Goal: Task Accomplishment & Management: Complete application form

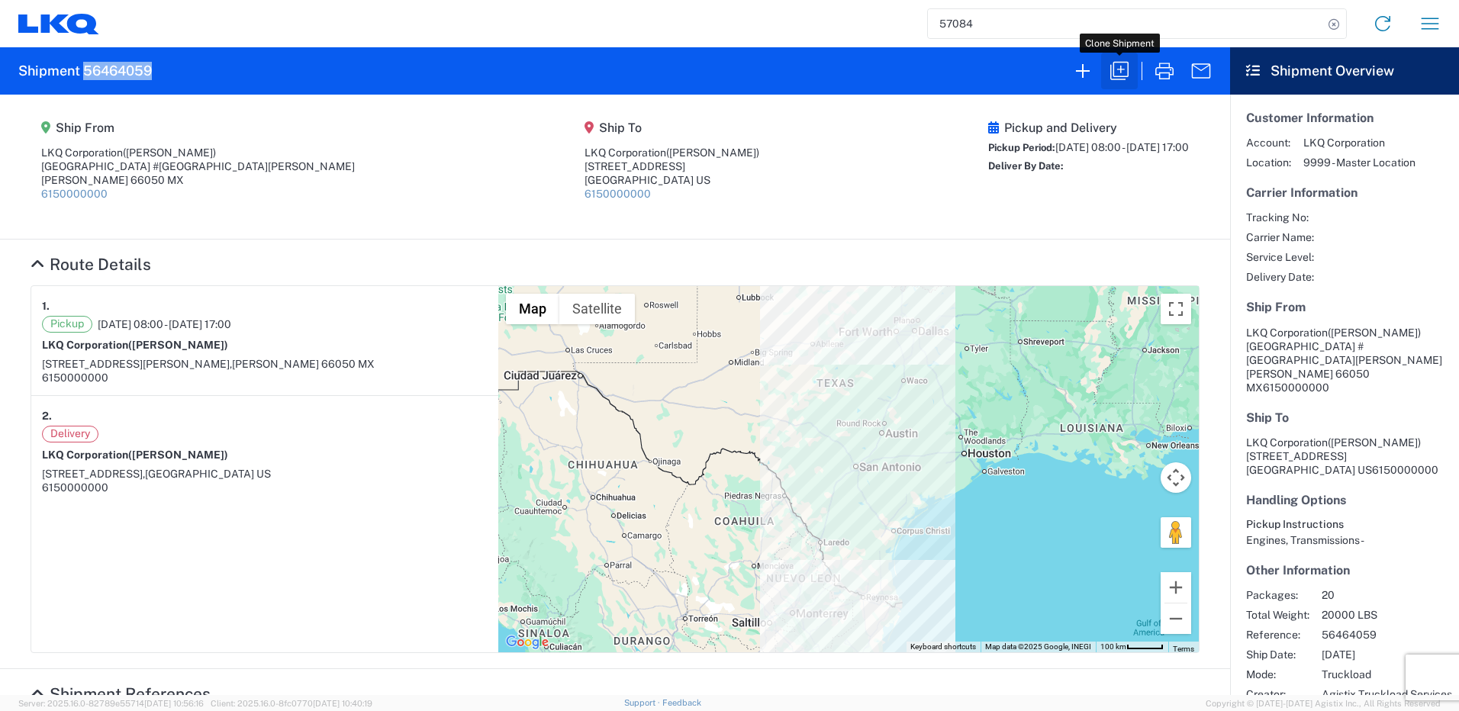
click at [1114, 62] on icon "button" at bounding box center [1120, 71] width 24 height 24
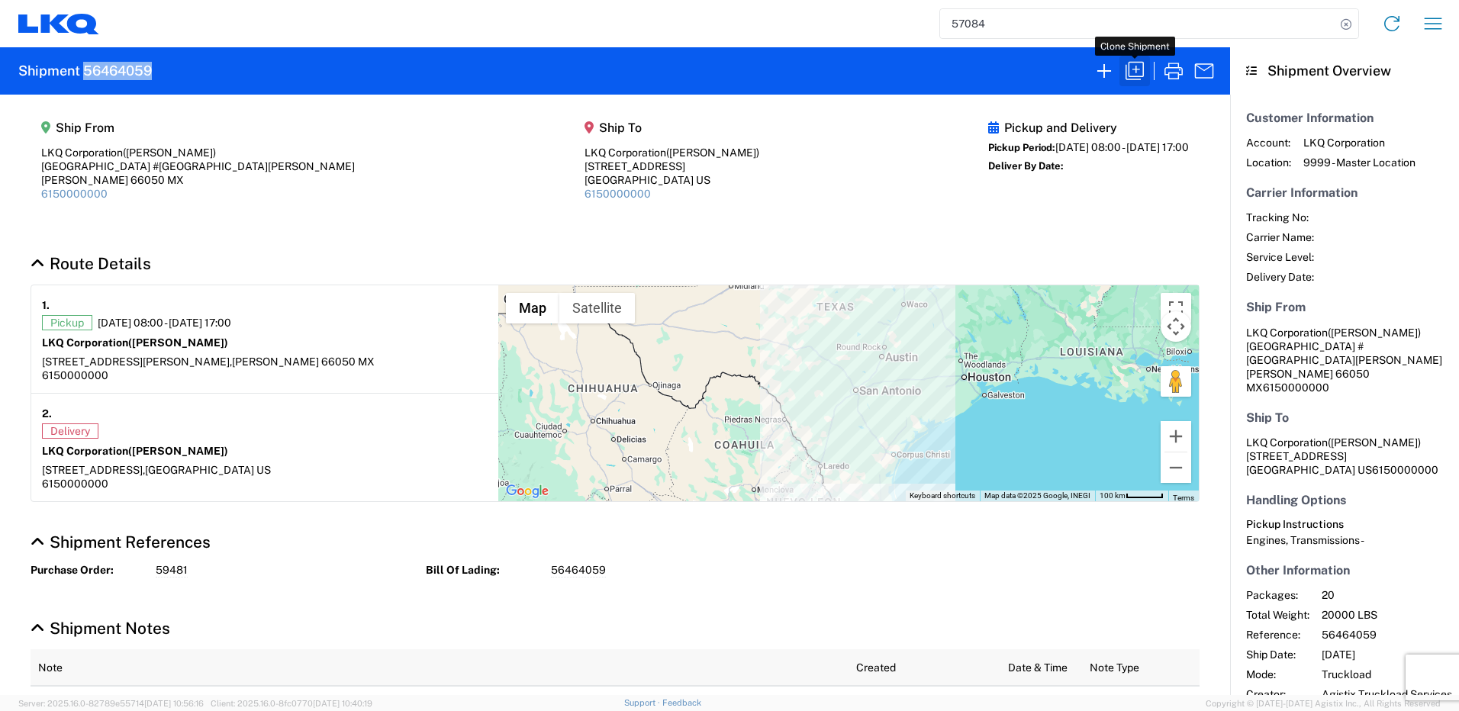
click at [1132, 75] on icon "button" at bounding box center [1135, 71] width 24 height 24
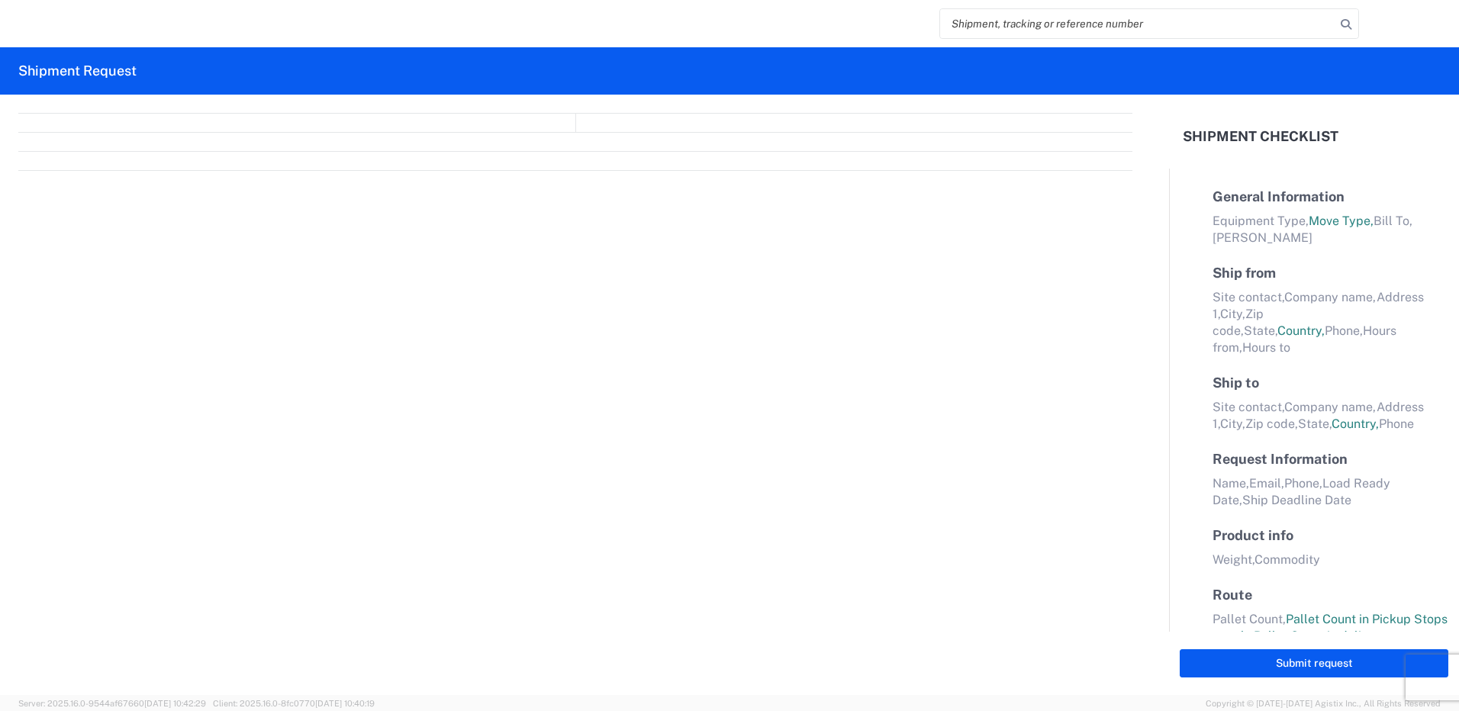
select select "FULL"
select select "LBS"
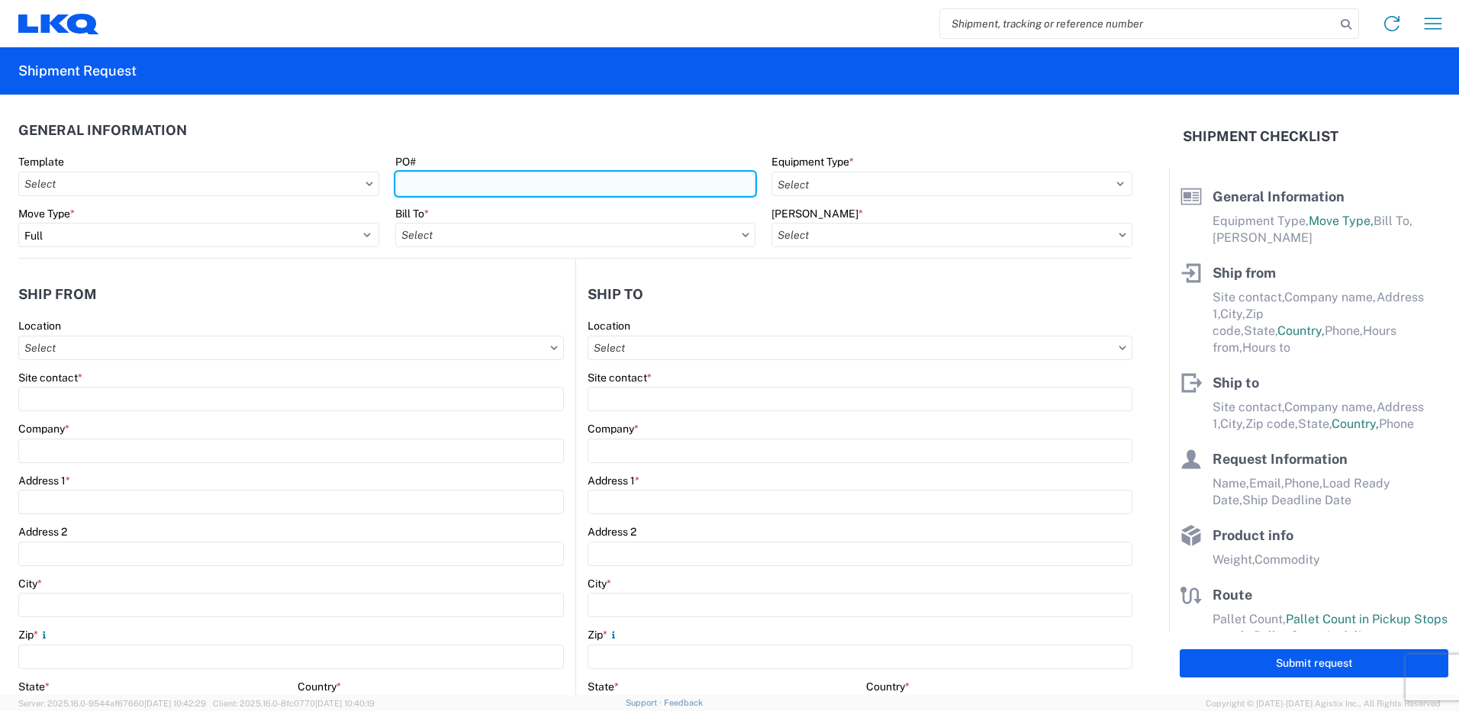
click at [491, 189] on input "PO#" at bounding box center [575, 184] width 361 height 24
type input "57084"
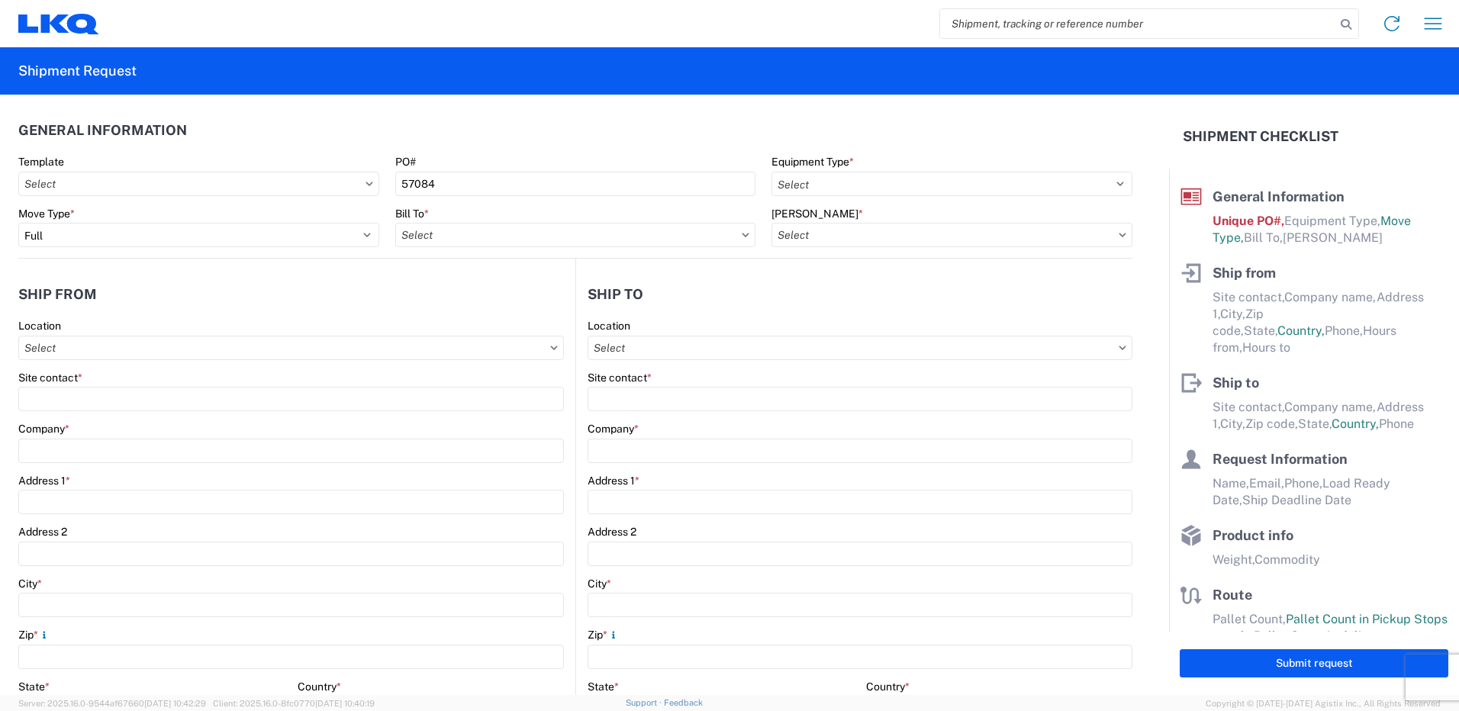
click at [1014, 25] on input "search" at bounding box center [1137, 23] width 395 height 29
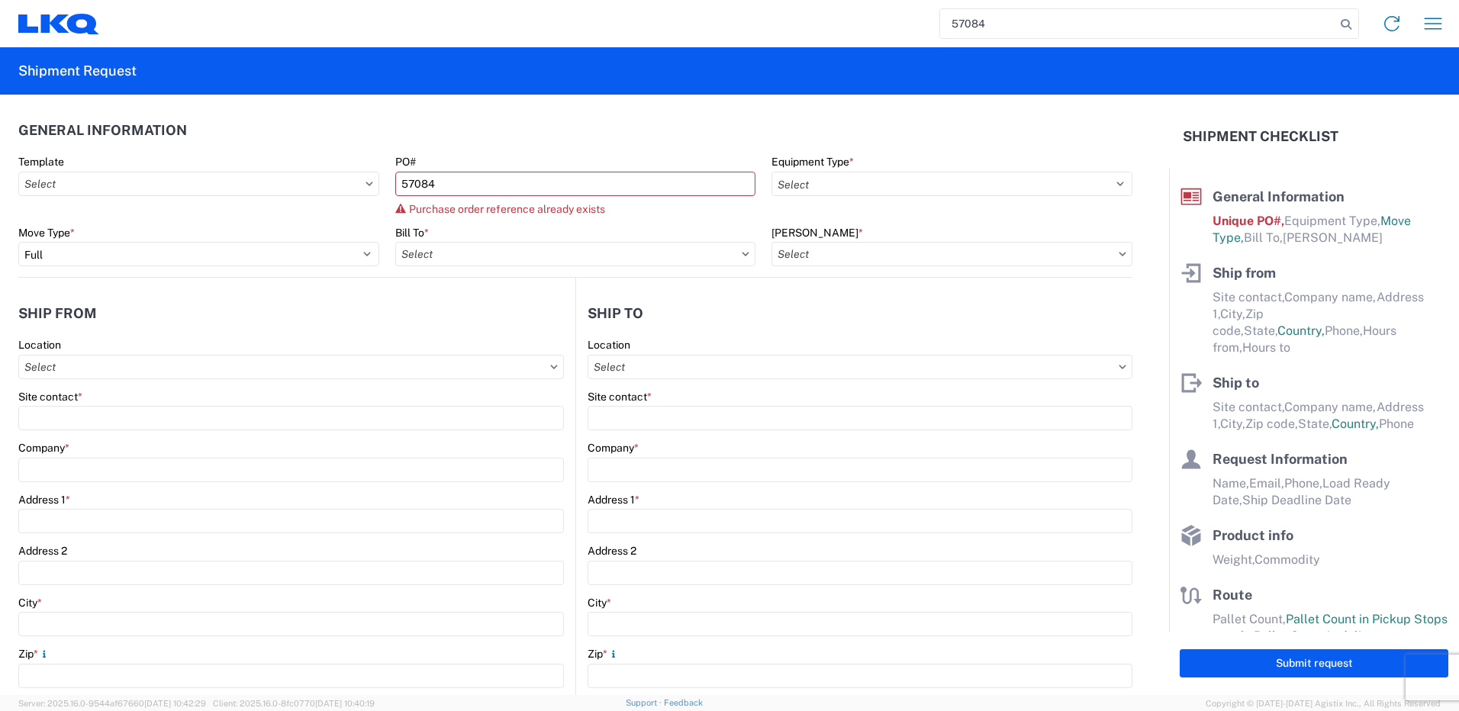
type input "57084"
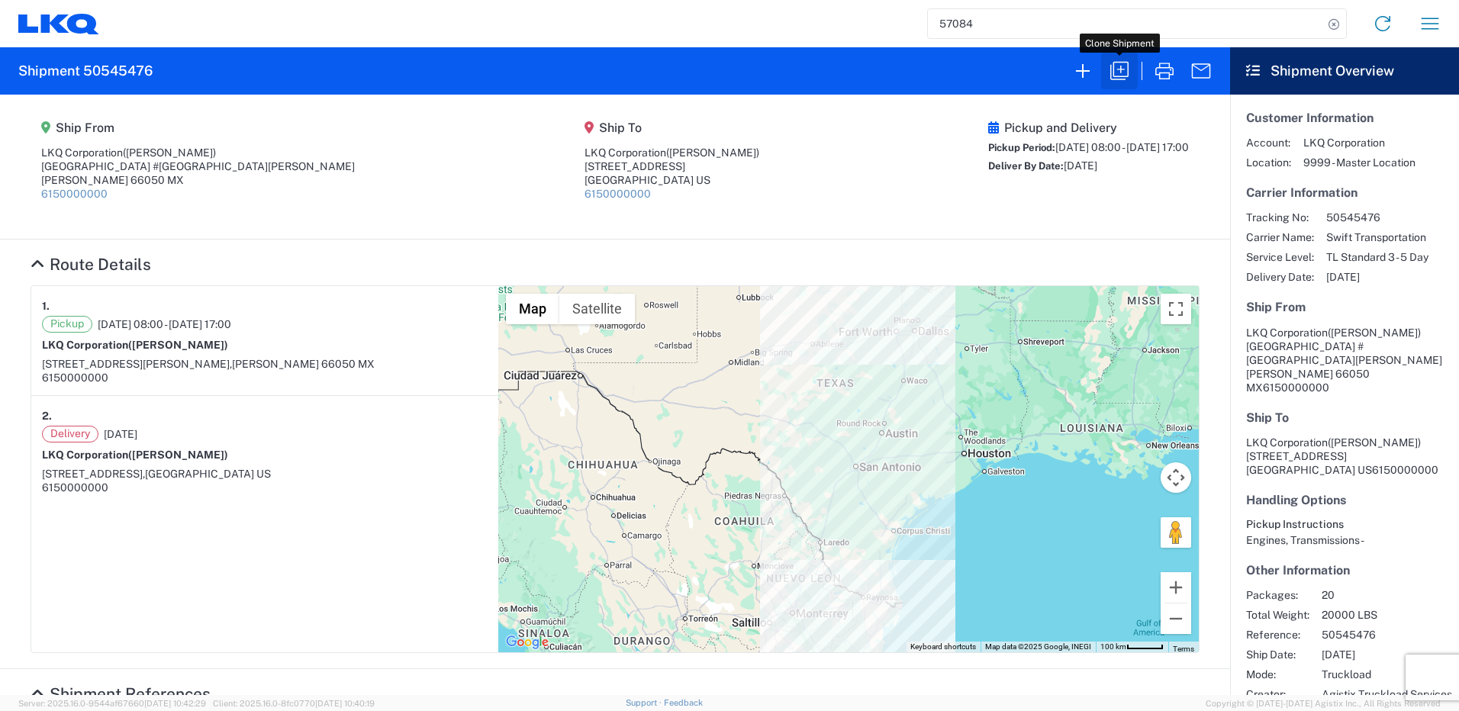
click at [1130, 83] on button "button" at bounding box center [1119, 71] width 37 height 37
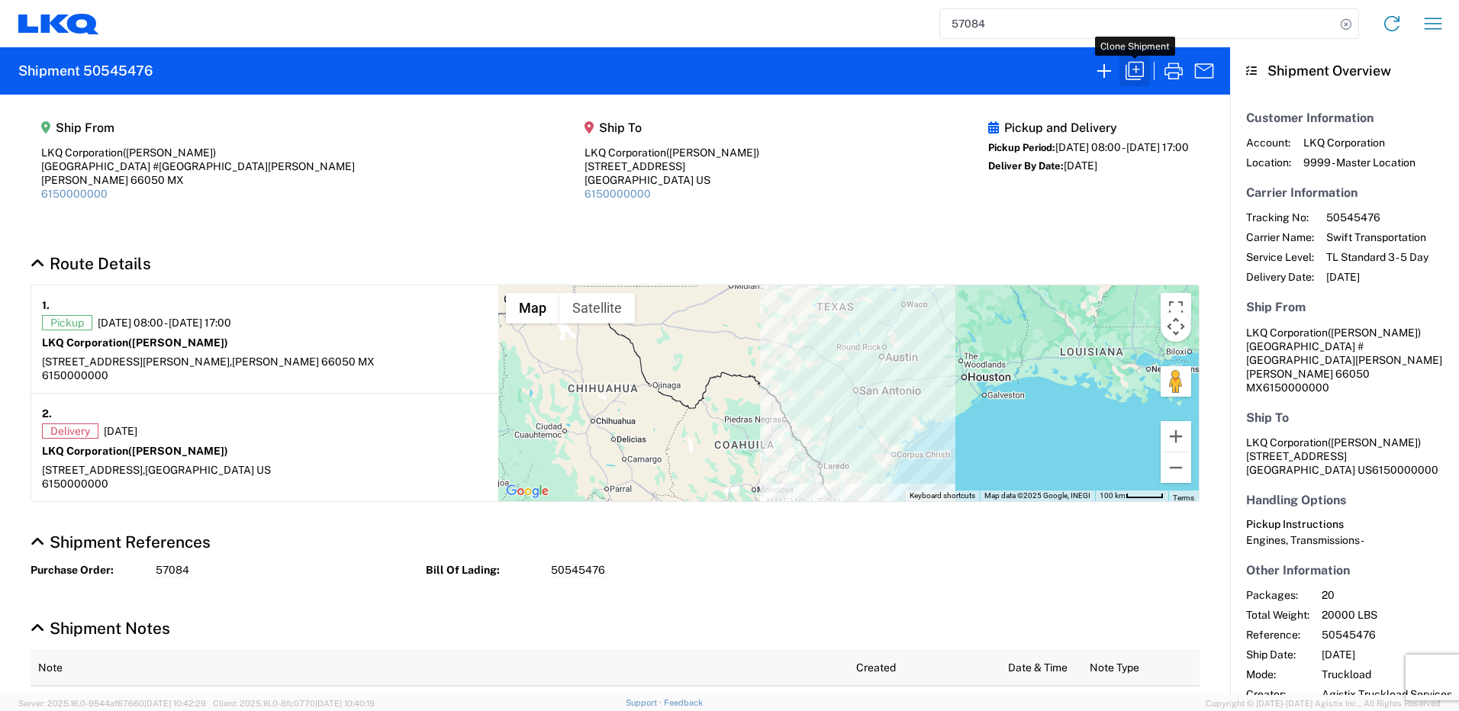
select select "FULL"
select select "LBS"
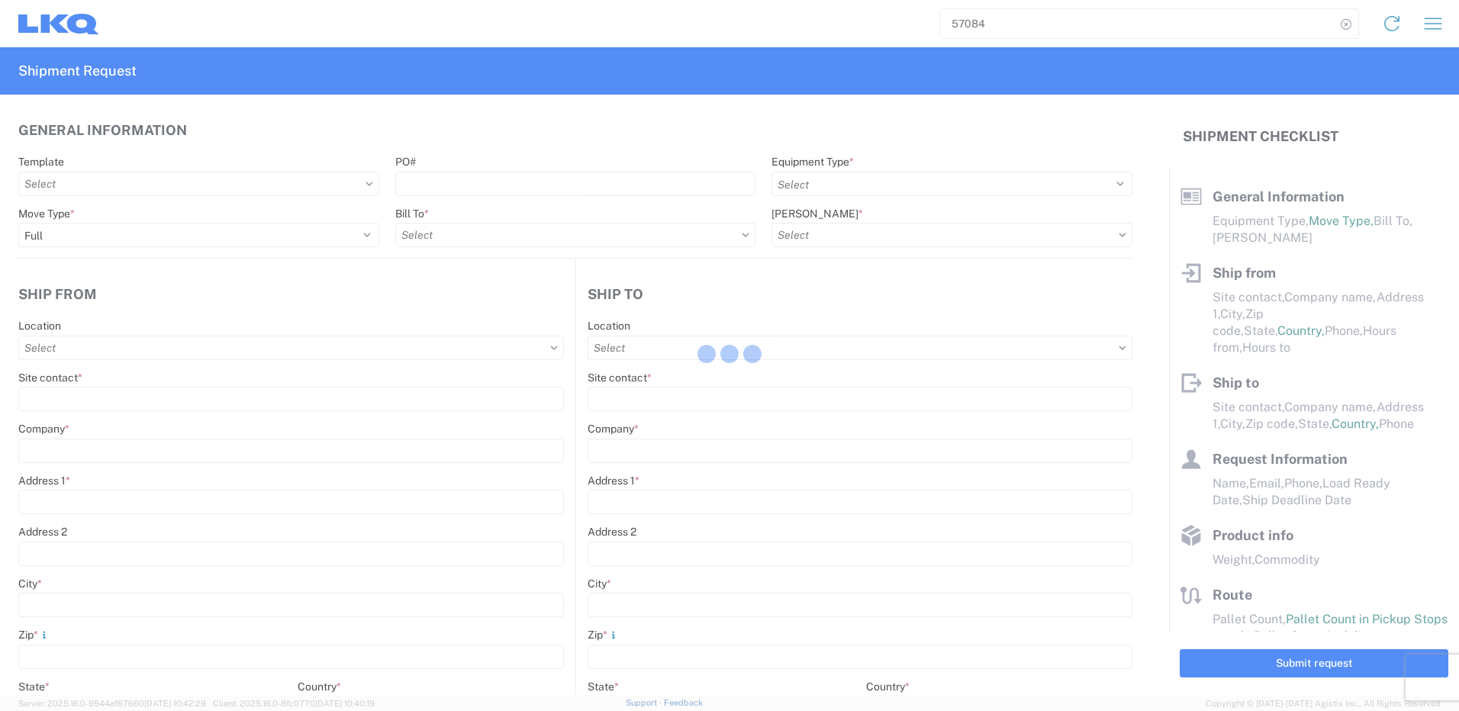
select select "STDV"
type input "[PERSON_NAME]"
type input "LKQ Corporation"
type input "[GEOGRAPHIC_DATA] #[GEOGRAPHIC_DATA][PERSON_NAME]"
type input "[PERSON_NAME]"
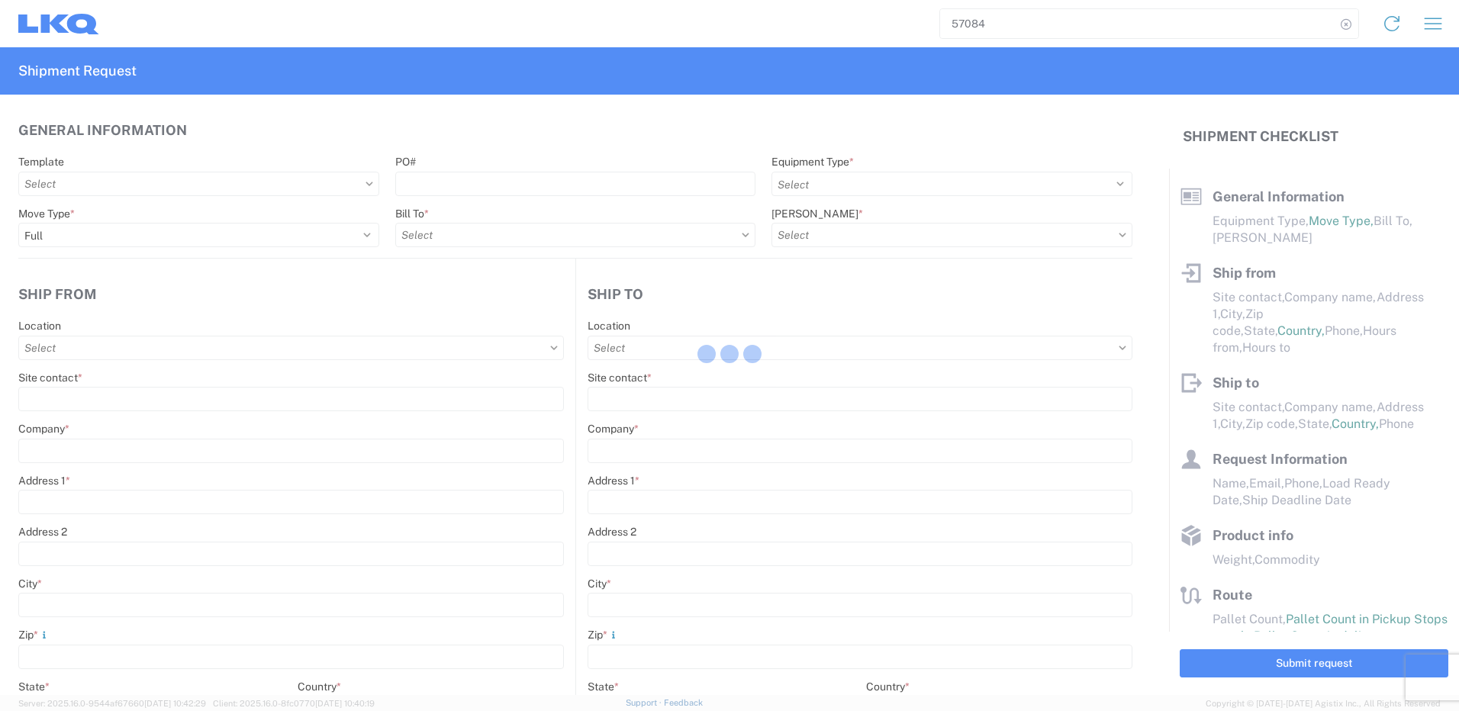
type input "66050"
type input "[PERSON_NAME]"
type input "LKQ Corporation"
type input "[STREET_ADDRESS]"
type input "[GEOGRAPHIC_DATA]"
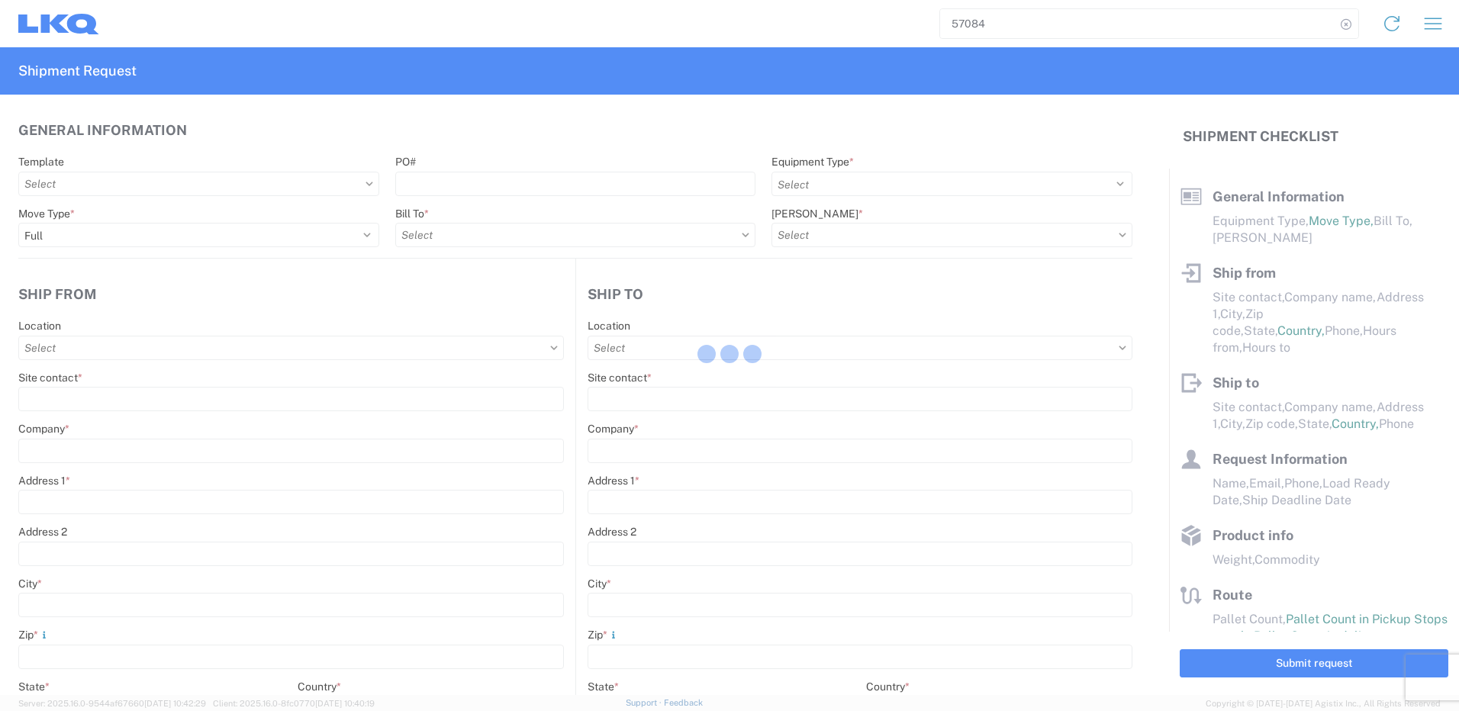
type input "75050"
type input "[PERSON_NAME]"
type input "[EMAIL_ADDRESS][DOMAIN_NAME]"
type input "82218326"
type input "[DATE]"
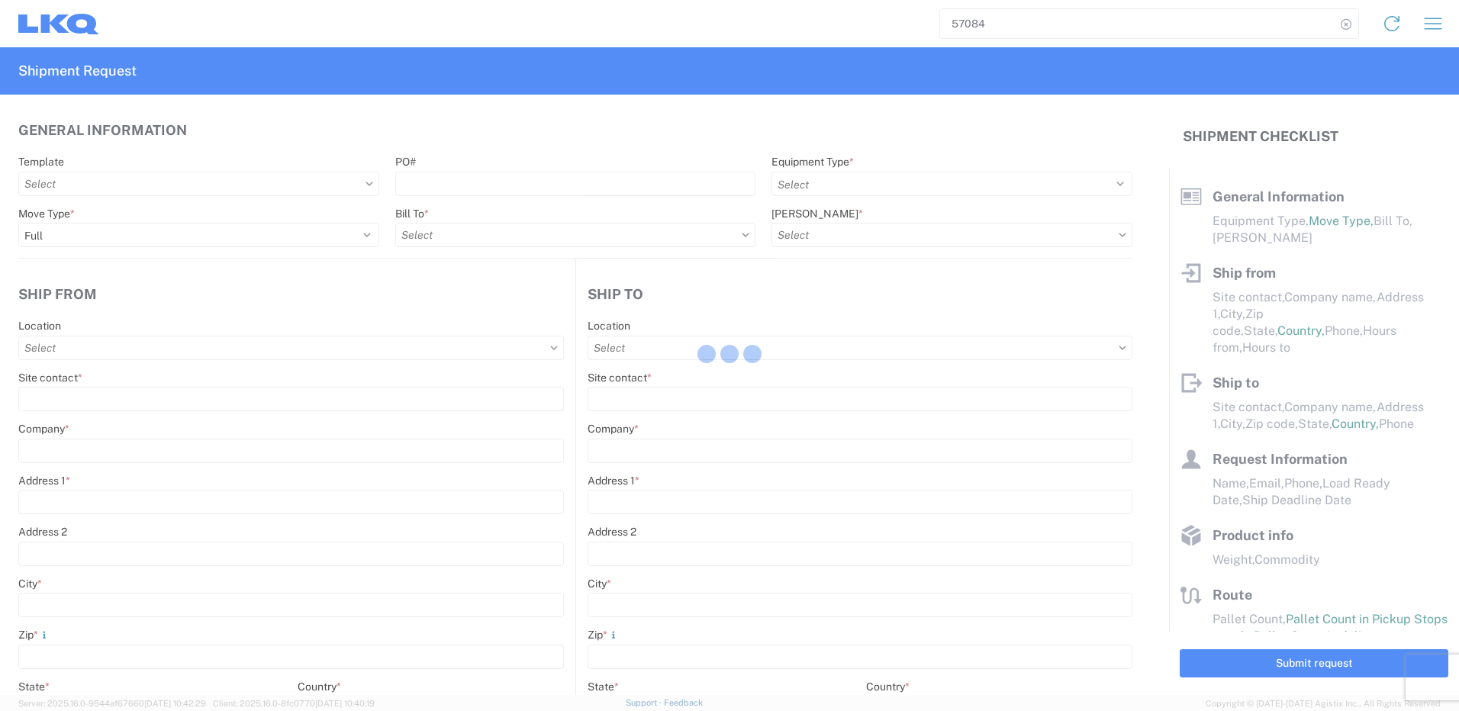
type input "[DATE]"
type textarea "SWIFT/TRANSMEX"
type input "20000"
type input "Engines, Transmissions"
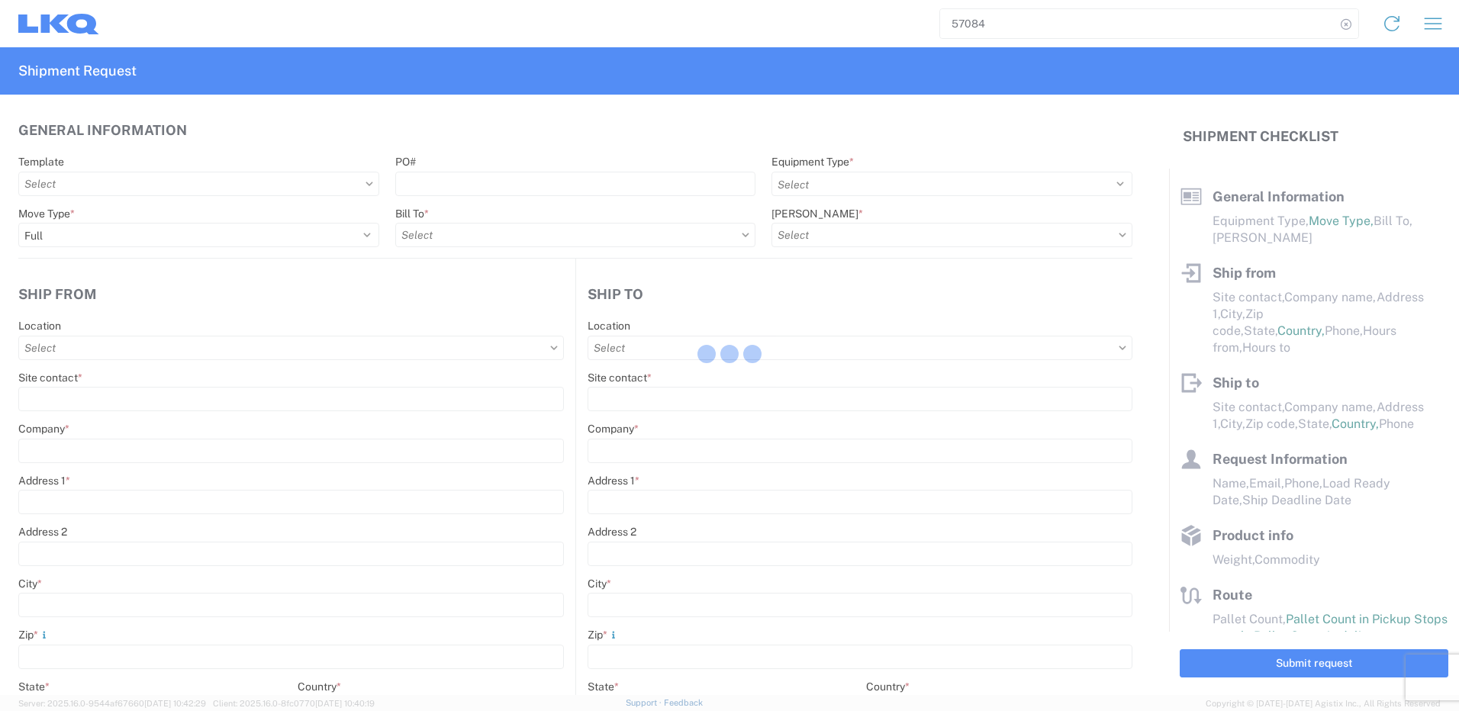
type input "20"
type input "1"
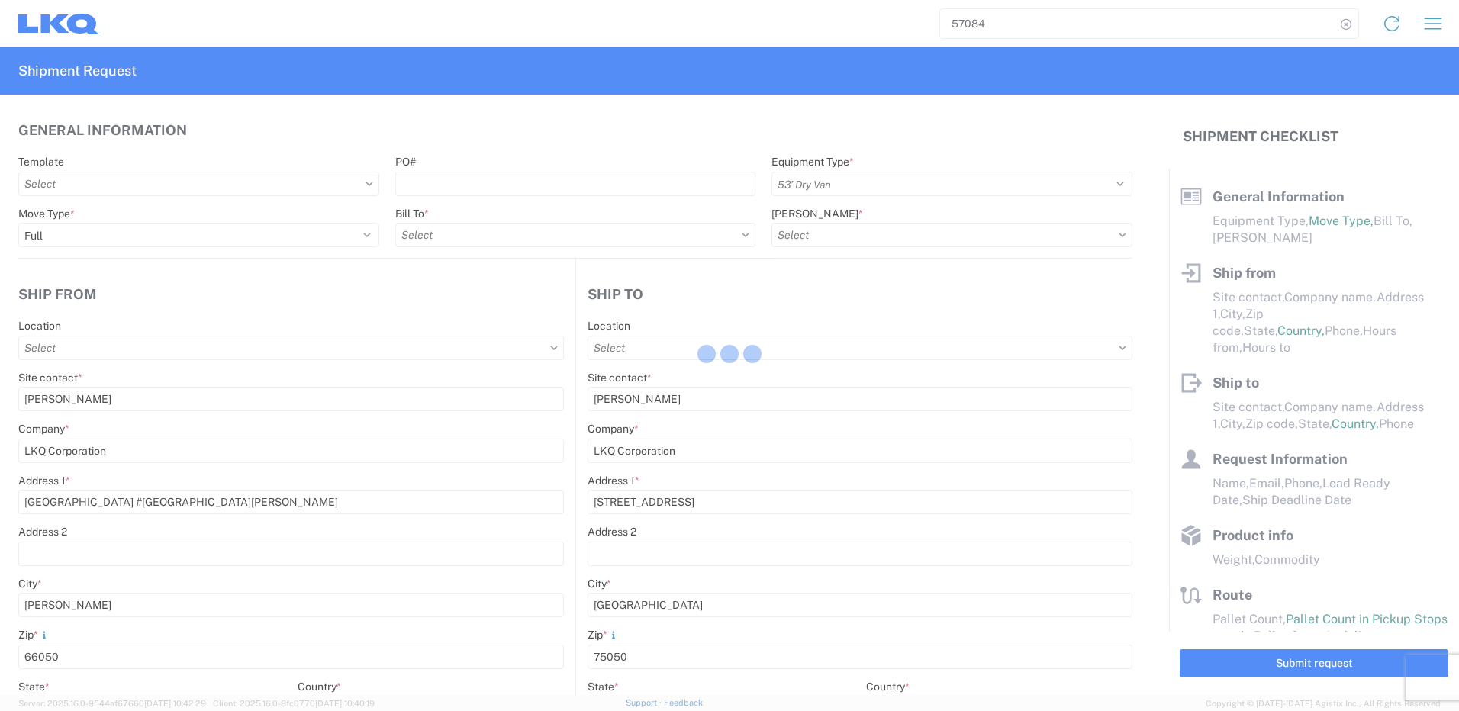
select select "MX"
select select "US"
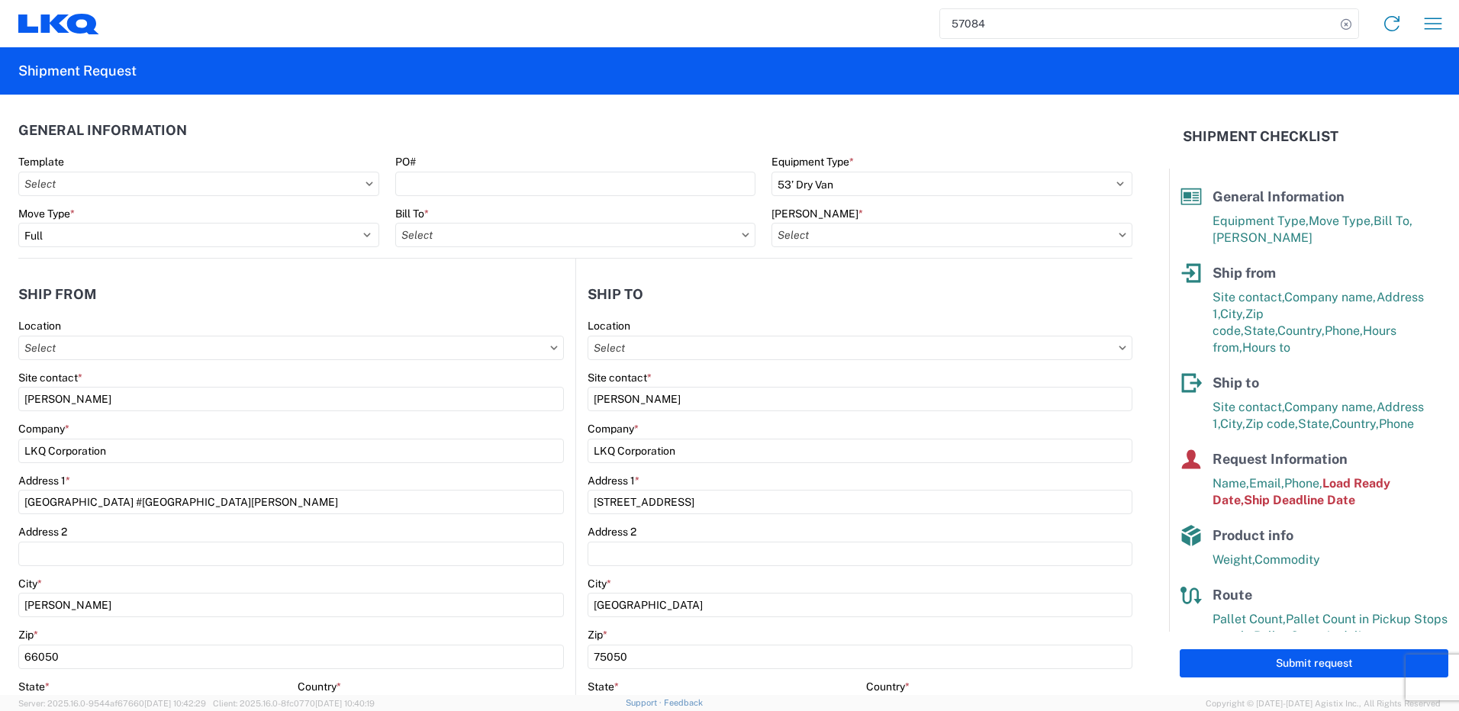
type input "1882 - North American ATK Corporation"
type input "1883 - Vege de Mexico S.A. de C.V"
type input "1882-3300-50180-0000 - 1882 Freight In - Parts, 1882-3300-50180-0000 - 1882 Fre…"
type input "1882 - North American ATK Corporation"
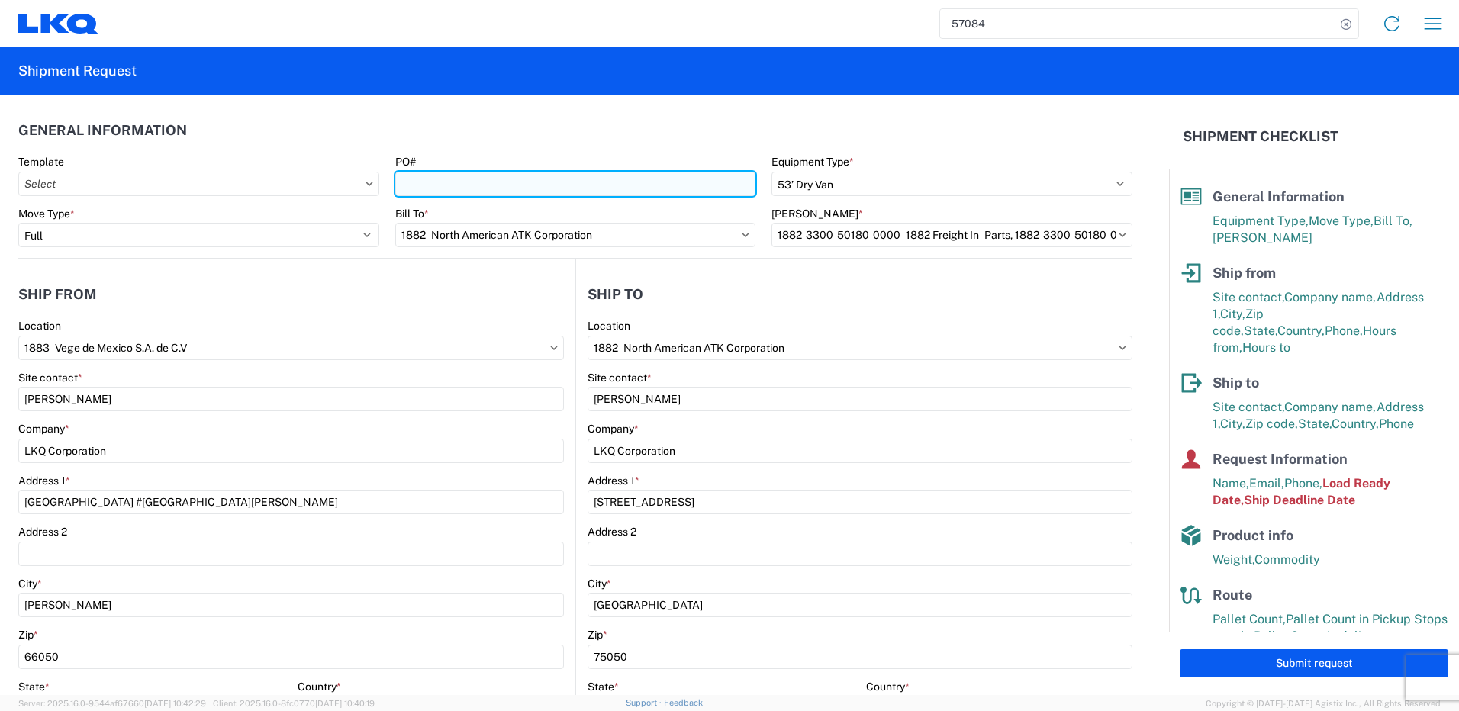
click at [516, 188] on input "PO#" at bounding box center [575, 184] width 361 height 24
paste input "59486"
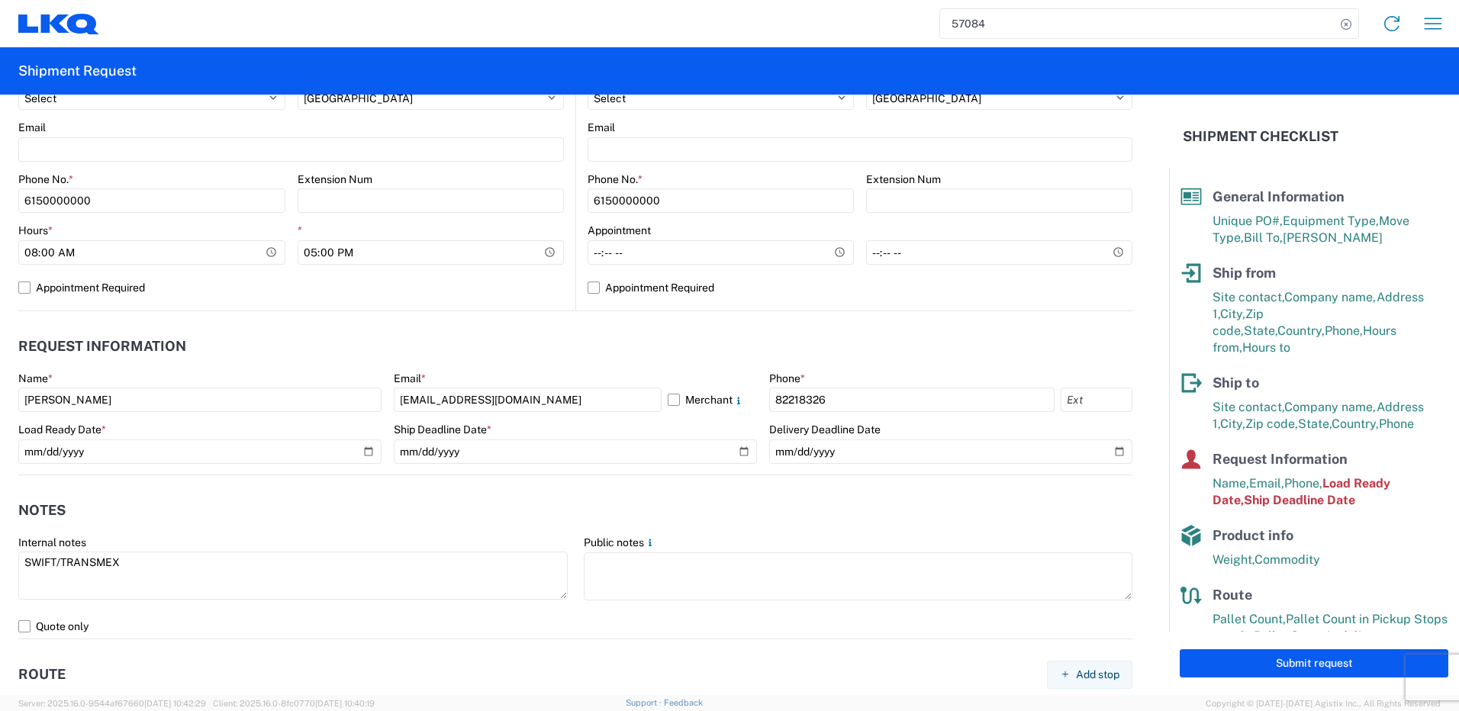
scroll to position [763, 0]
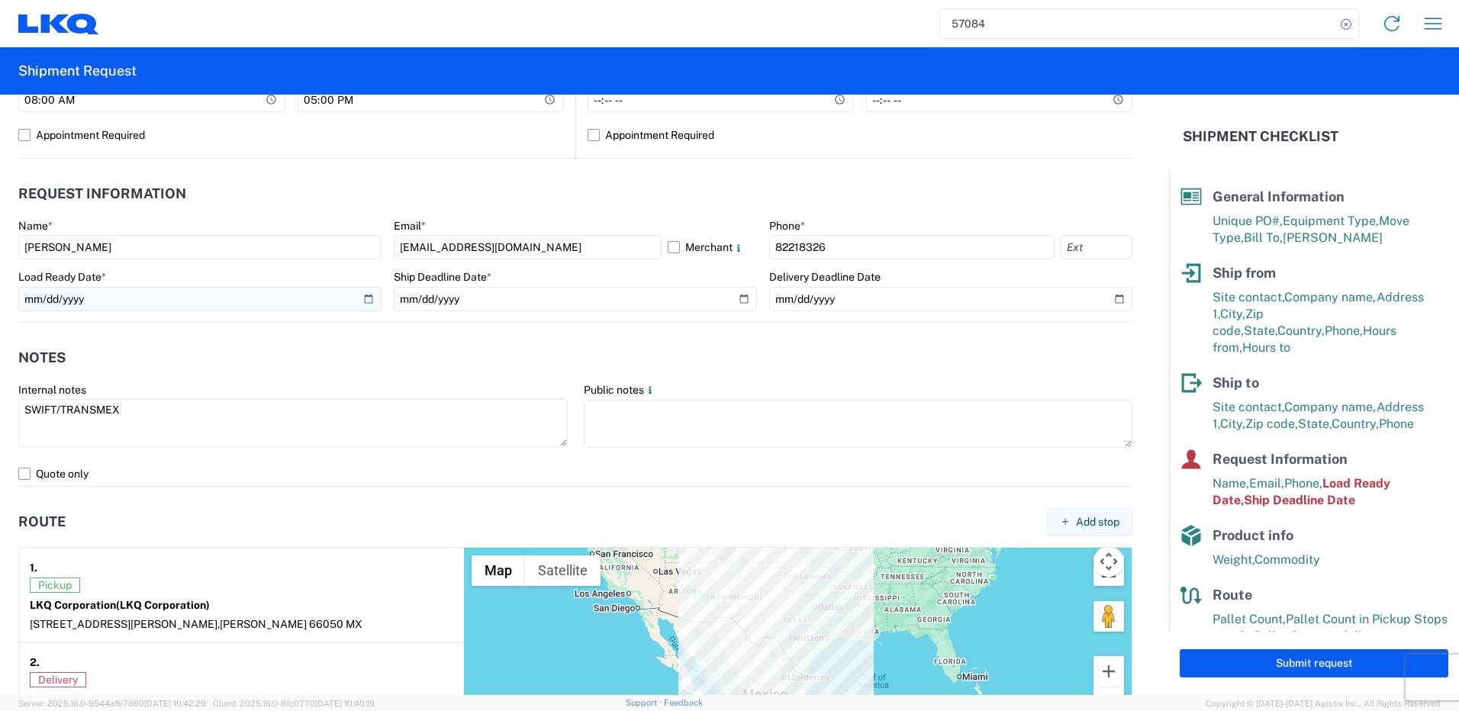
type input "59486"
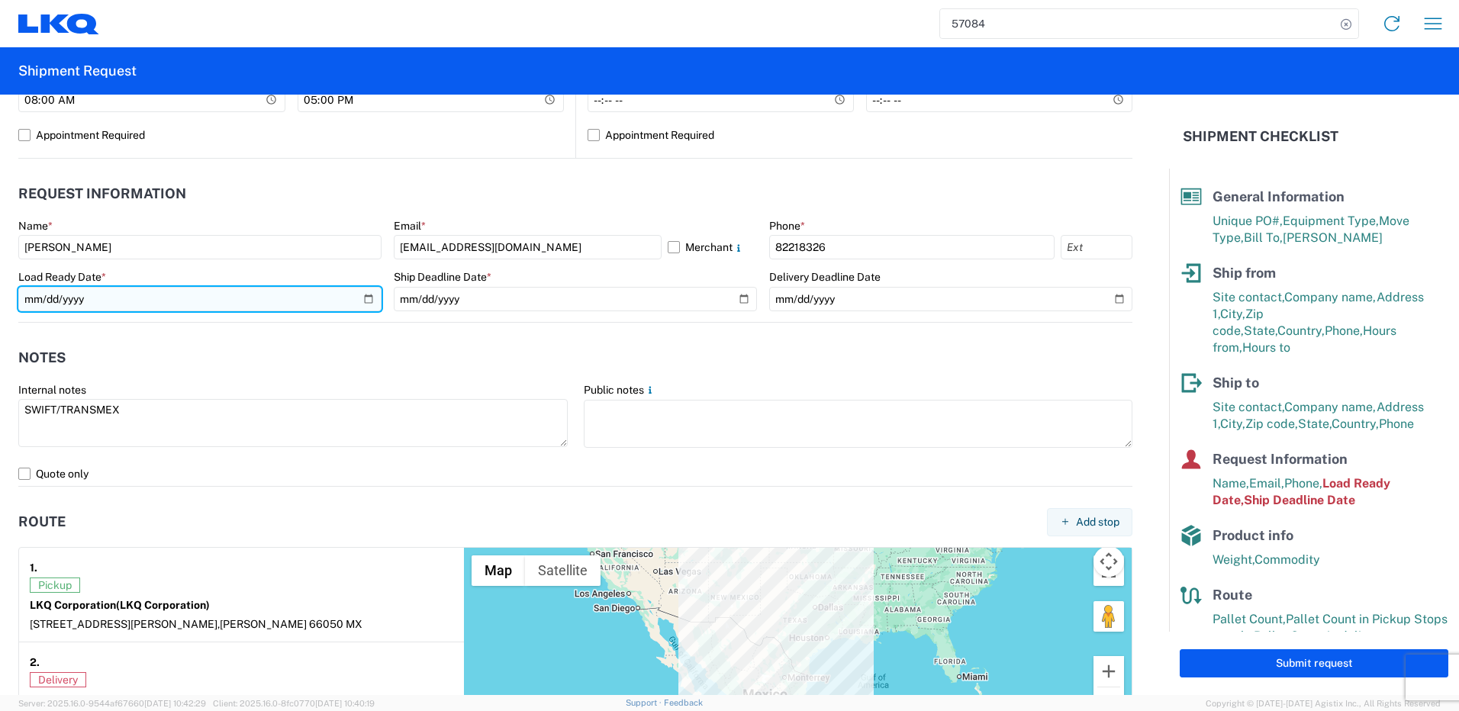
click at [368, 294] on input "[DATE]" at bounding box center [199, 299] width 363 height 24
type input "[DATE]"
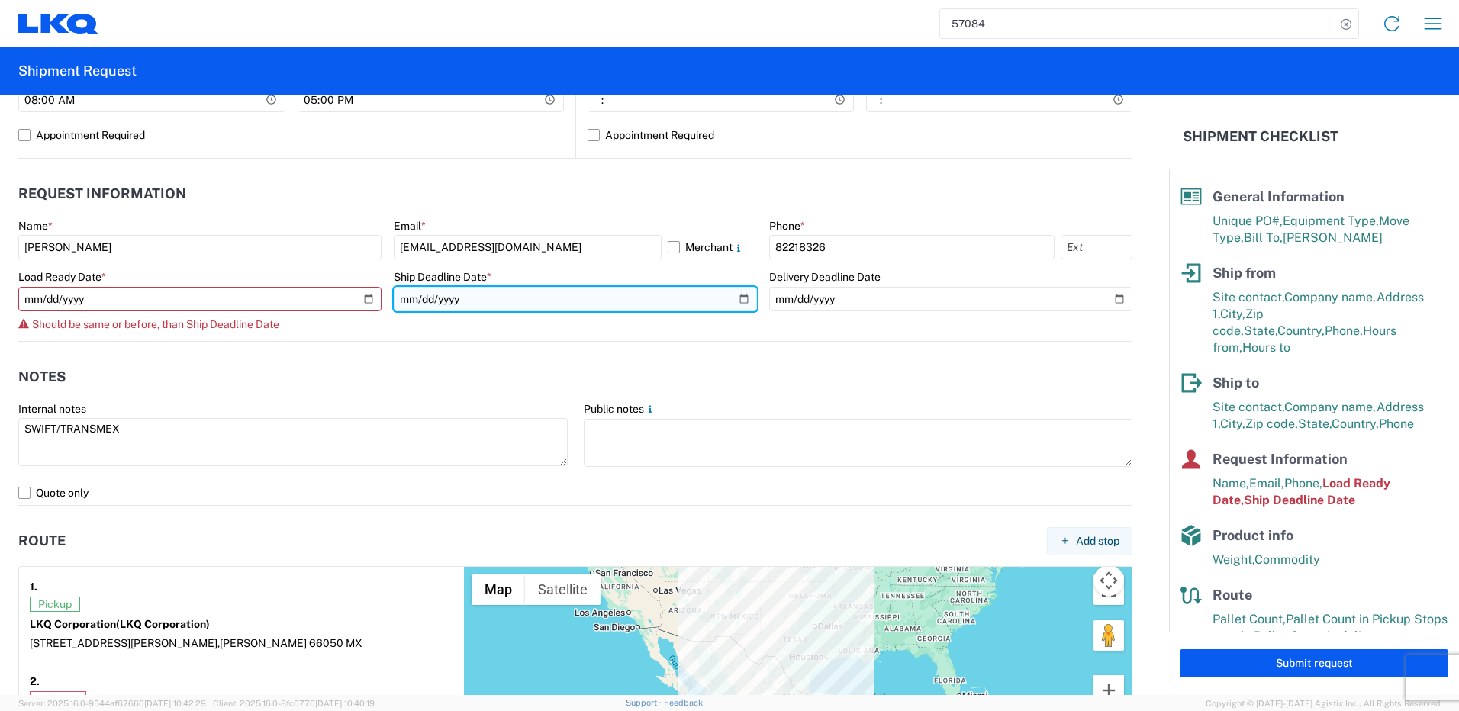
click at [737, 298] on input "[DATE]" at bounding box center [575, 299] width 363 height 24
type input "[DATE]"
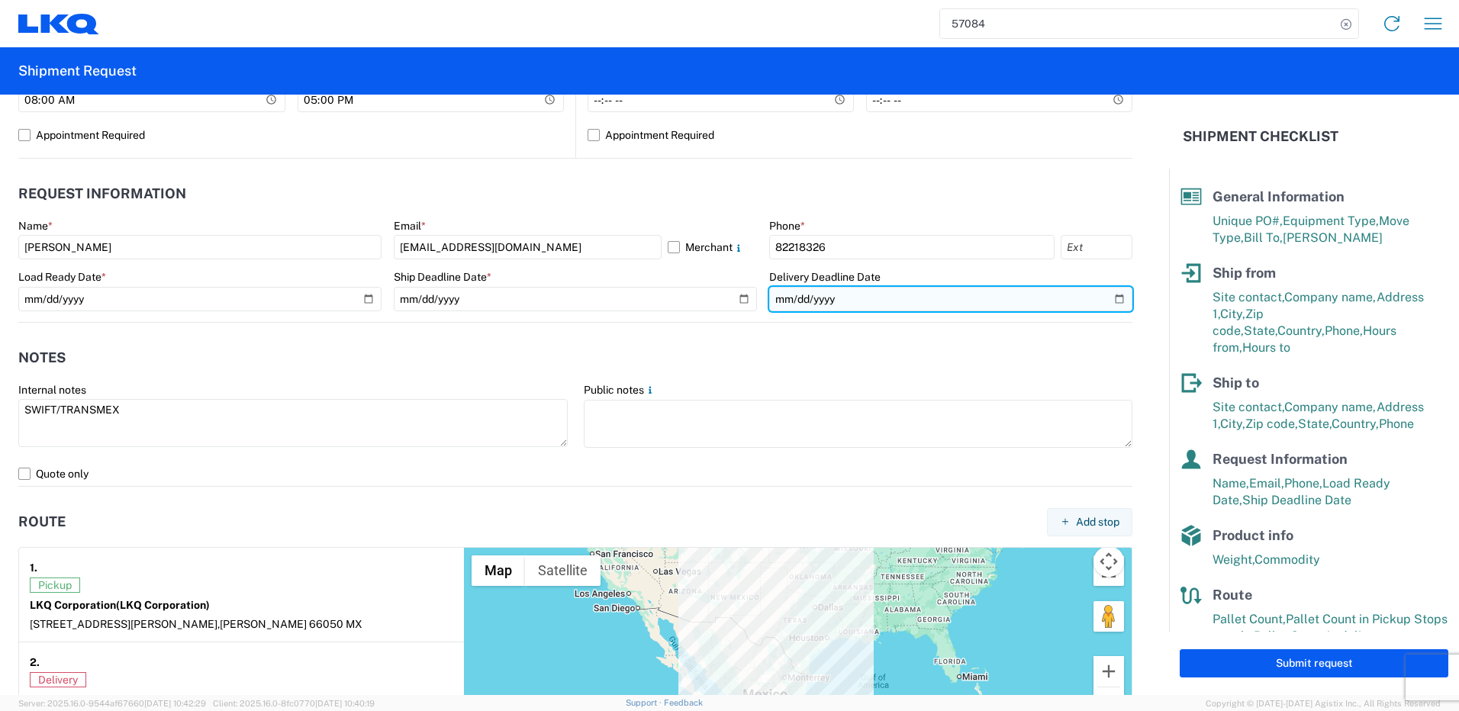
click at [777, 301] on input "[DATE]" at bounding box center [950, 299] width 363 height 24
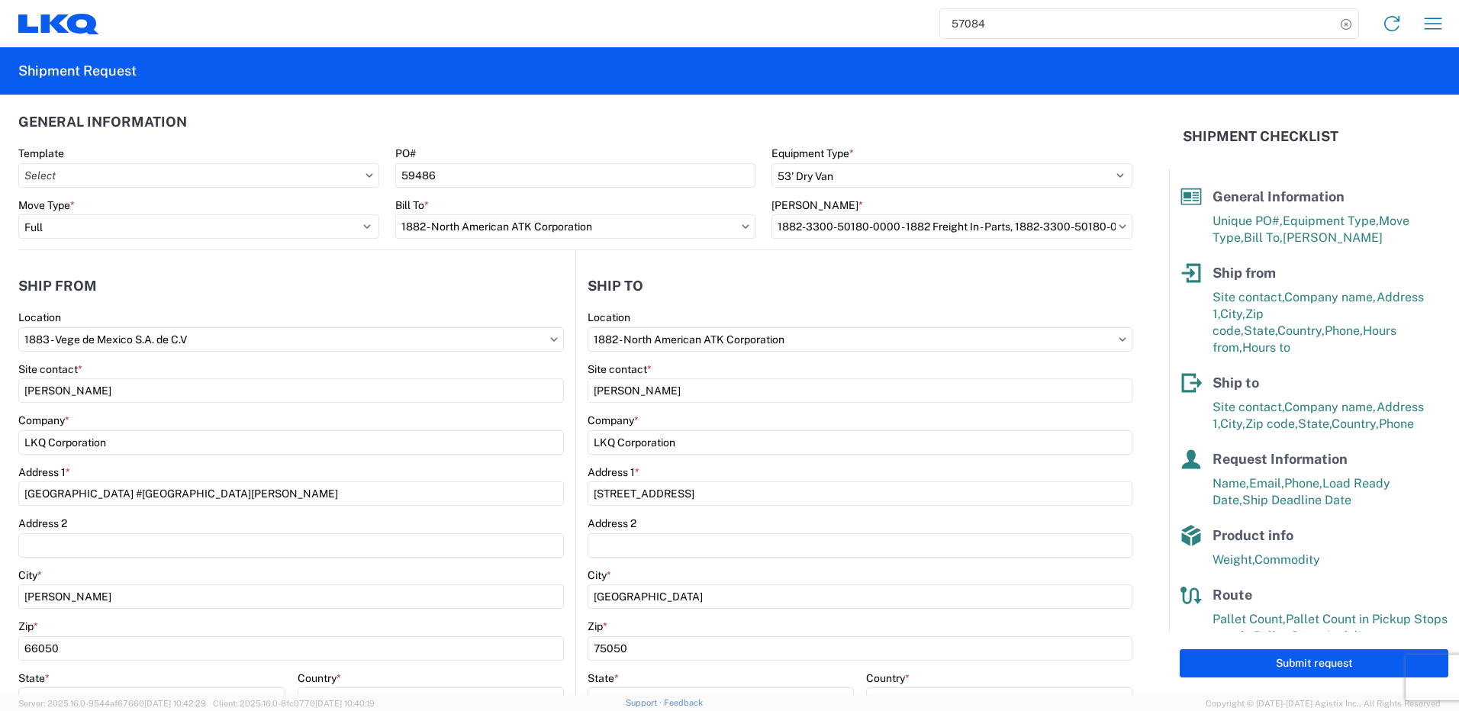
scroll to position [0, 0]
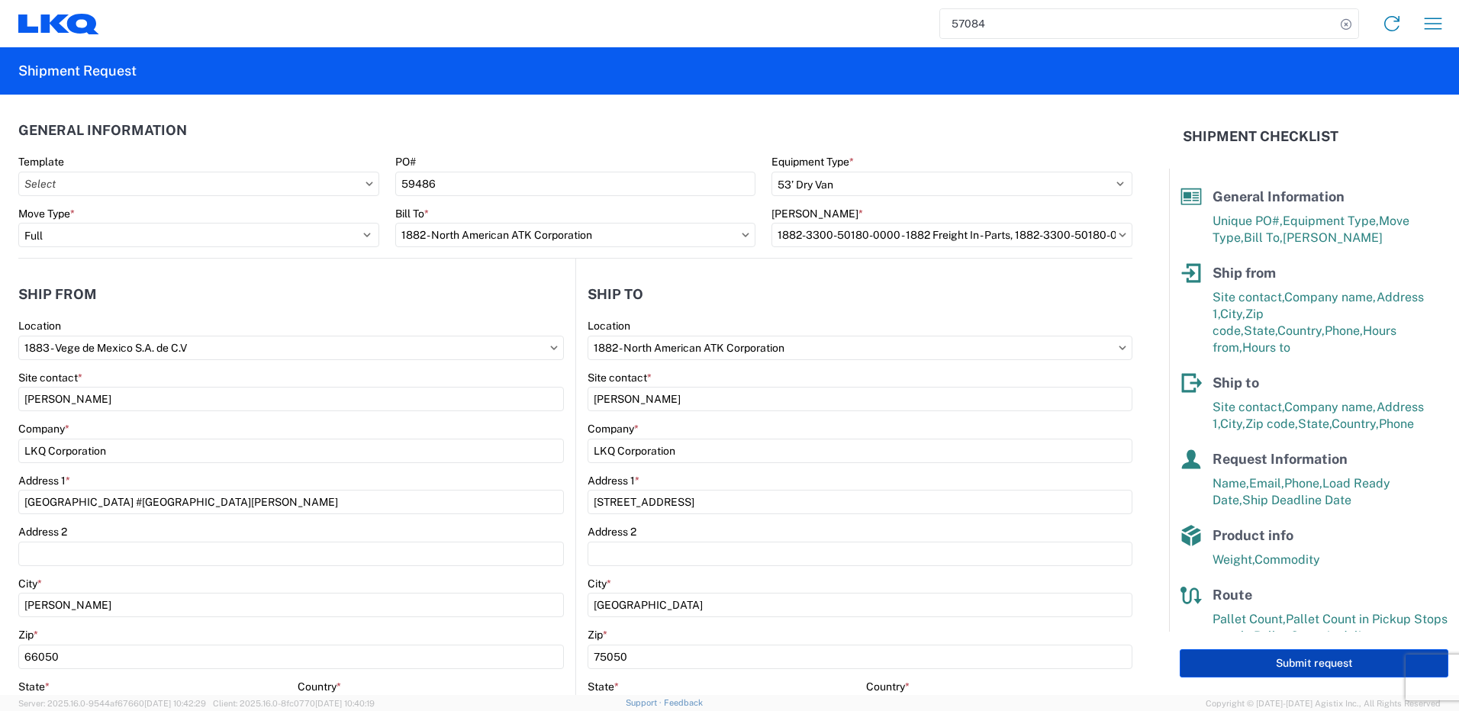
click at [1237, 669] on button "Submit request" at bounding box center [1314, 664] width 269 height 28
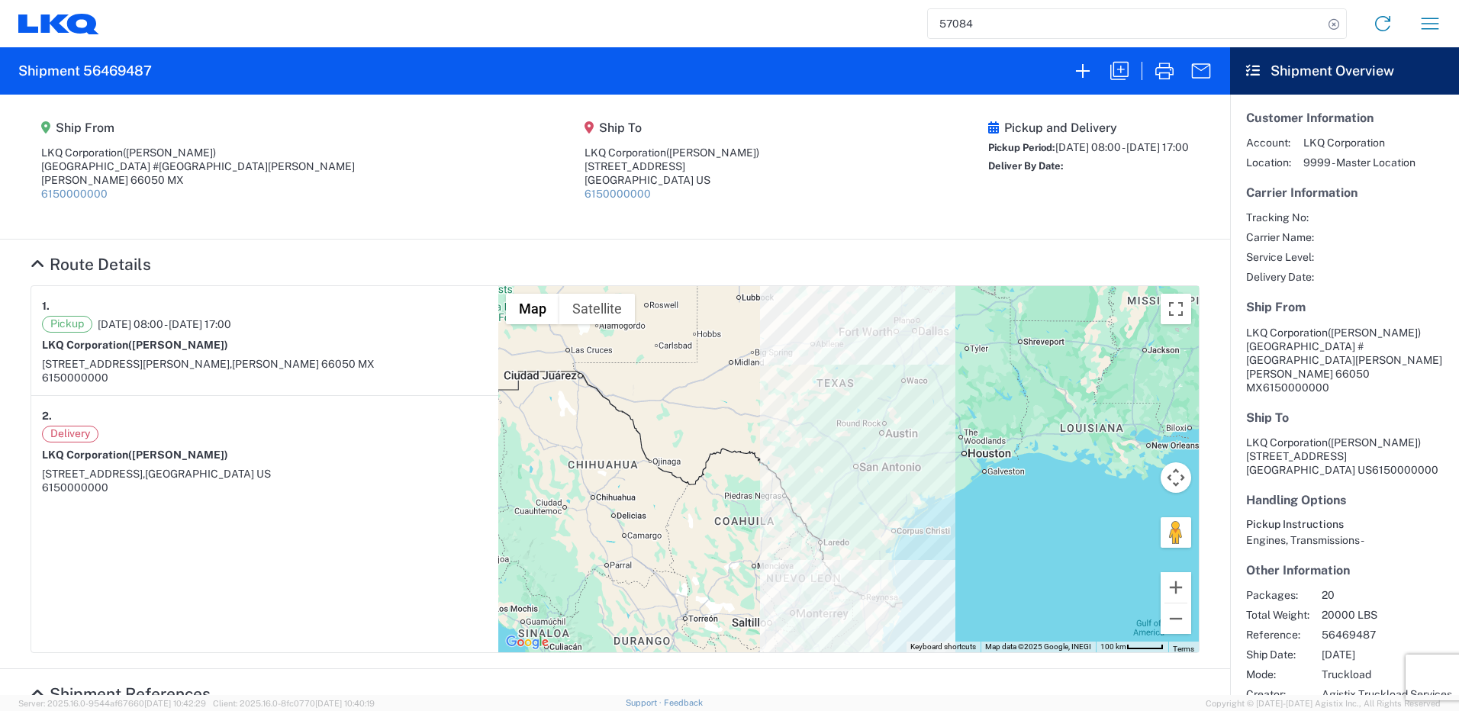
click at [131, 71] on h2 "Shipment 56469487" at bounding box center [85, 71] width 134 height 18
copy h2 "56469487"
